Goal: Transaction & Acquisition: Purchase product/service

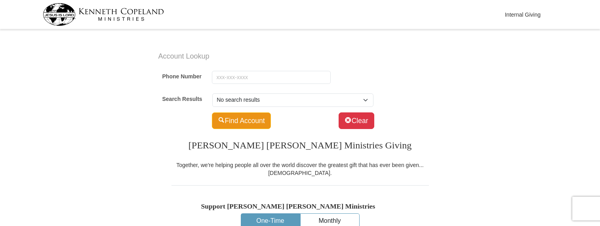
click at [230, 118] on button "Find Account" at bounding box center [241, 120] width 59 height 17
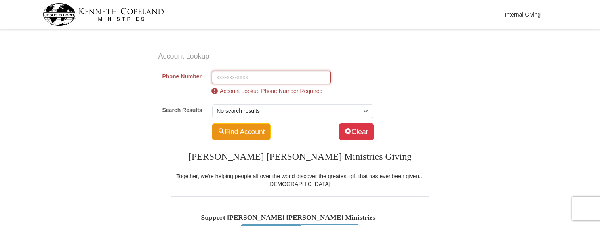
click at [242, 80] on input "Phone Number" at bounding box center [271, 77] width 119 height 13
type input "5044914994"
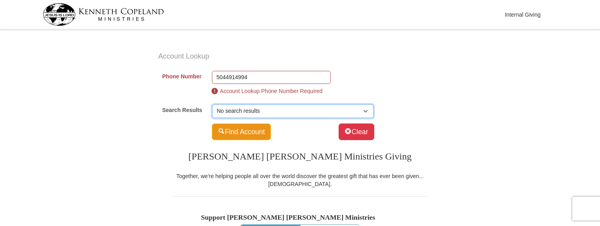
click at [261, 110] on select "No search results" at bounding box center [292, 111] width 161 height 13
select select "101706378"
click at [212, 105] on select "Select Account... [PERSON_NAME] (SP) -- 2024 [PERSON_NAME] Ct [PERSON_NAME] (SP…" at bounding box center [292, 111] width 161 height 13
type input "[PERSON_NAME]"
type input "Clofer"
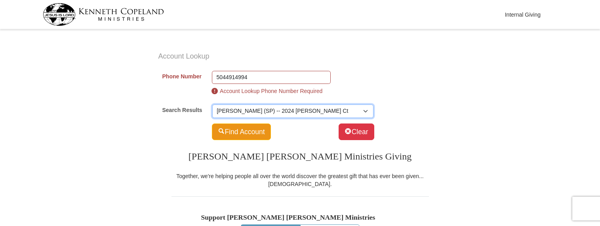
select select "US"
type input "2024 [PERSON_NAME] Ct"
type input "[PERSON_NAME]"
select select "LA"
type input "70072-4636"
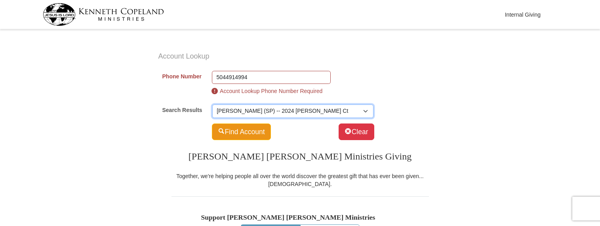
type input "[PHONE_NUMBER]"
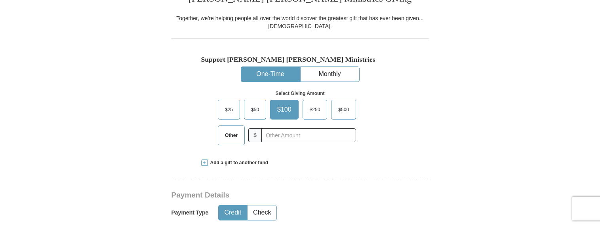
scroll to position [158, 0]
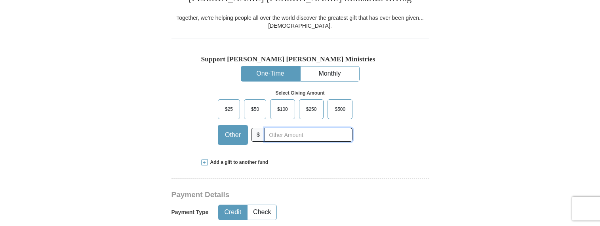
click at [287, 136] on input "text" at bounding box center [308, 135] width 88 height 14
type input "40.00"
click at [391, 88] on div "Select Giving Amount Amount must be a valid number The total gift cannot be les…" at bounding box center [300, 116] width 198 height 69
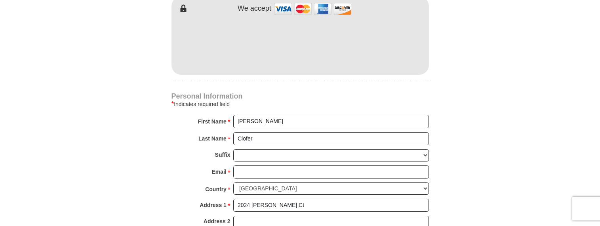
scroll to position [475, 0]
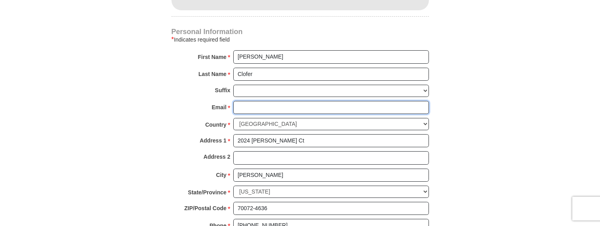
click at [279, 110] on input "Email *" at bounding box center [331, 107] width 196 height 13
click at [445, 107] on form "Account Lookup Phone Number 5044914994 Account Lookup Phone Number Required Sea…" at bounding box center [299, 6] width 451 height 899
click at [241, 106] on input "Email *" at bounding box center [331, 107] width 196 height 13
click at [416, 110] on input "Email *" at bounding box center [331, 107] width 196 height 13
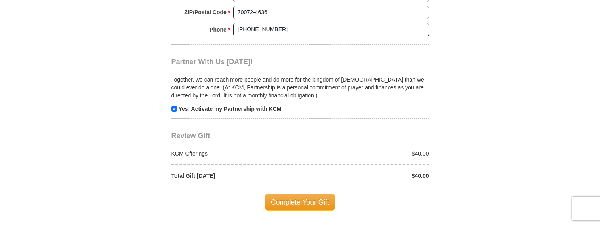
scroll to position [673, 0]
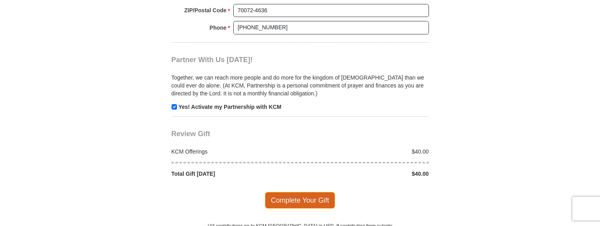
type input "n/a"
click at [322, 203] on span "Complete Your Gift" at bounding box center [300, 200] width 70 height 17
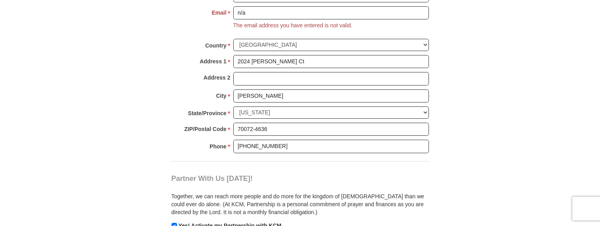
scroll to position [530, 0]
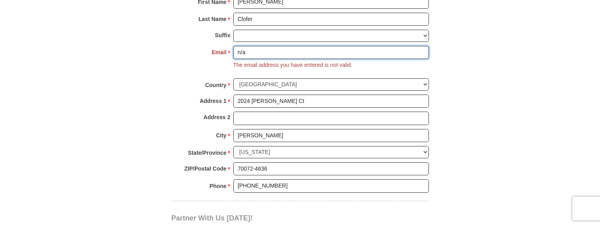
click at [272, 53] on input "n/a" at bounding box center [331, 52] width 196 height 13
drag, startPoint x: 249, startPoint y: 55, endPoint x: 234, endPoint y: 56, distance: 15.1
click at [234, 56] on input "n/a" at bounding box center [331, 52] width 196 height 13
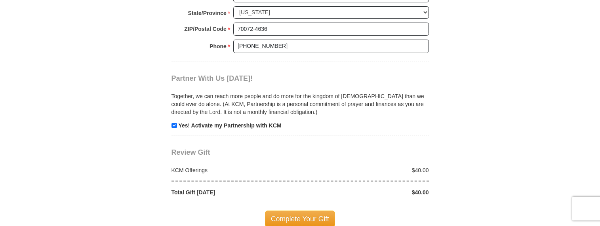
scroll to position [728, 0]
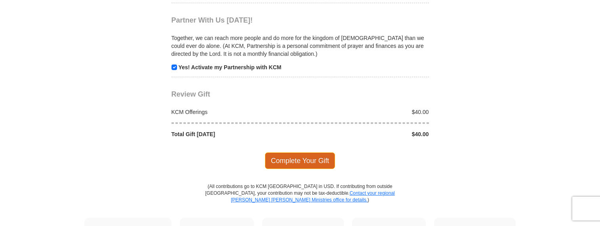
type input "[EMAIL_ADDRESS][DOMAIN_NAME]"
click at [300, 160] on span "Complete Your Gift" at bounding box center [300, 160] width 70 height 17
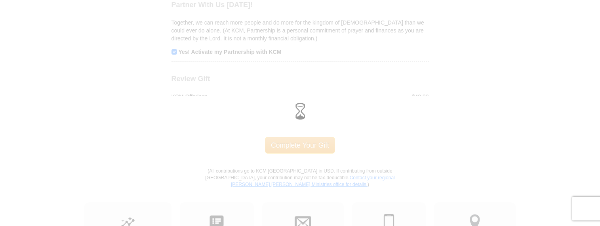
scroll to position [713, 0]
